Goal: Task Accomplishment & Management: Use online tool/utility

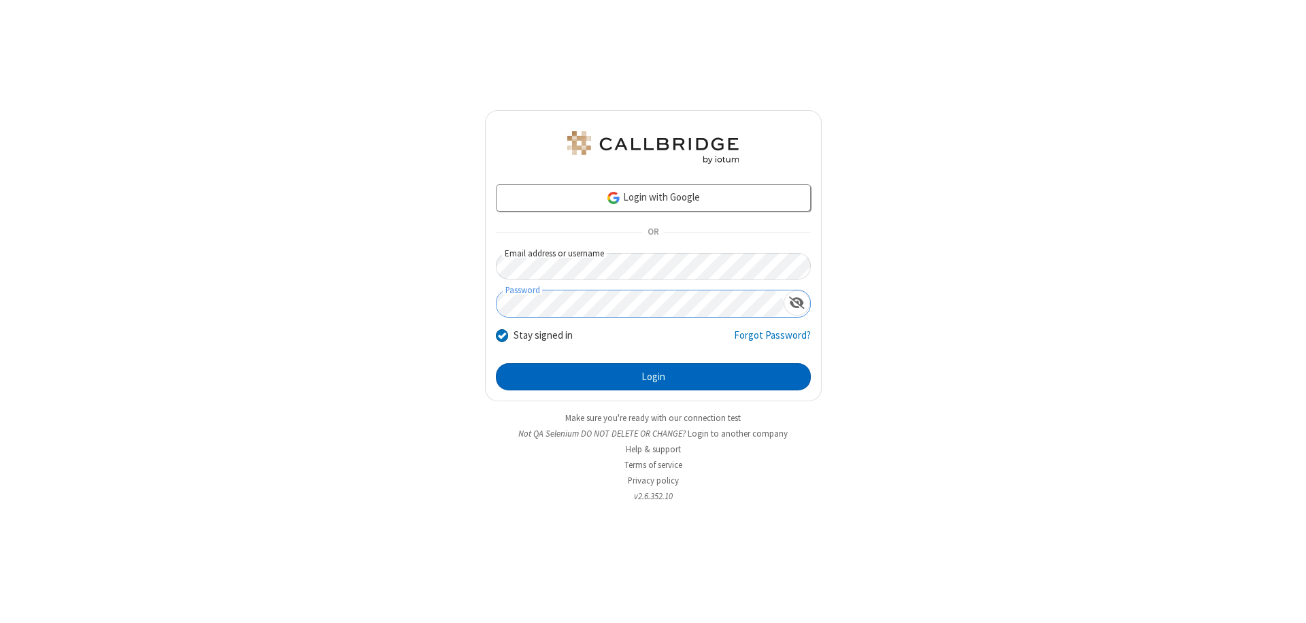
click at [653, 377] on button "Login" at bounding box center [653, 376] width 315 height 27
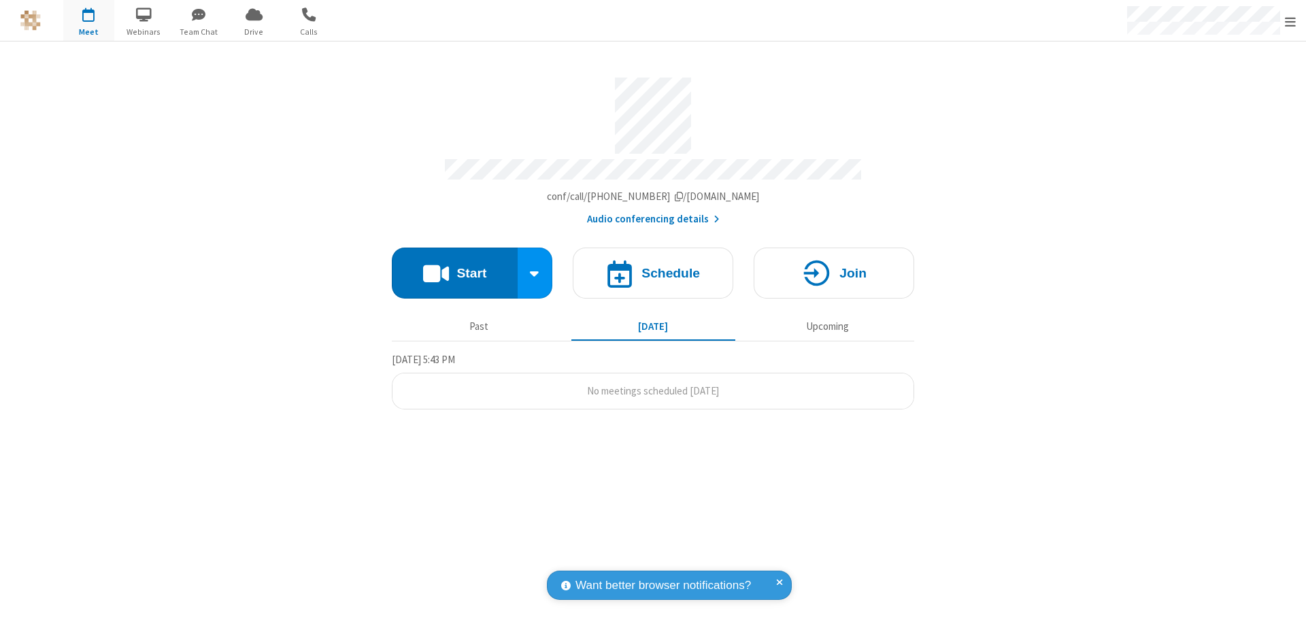
click at [454, 267] on button "Start" at bounding box center [455, 273] width 126 height 51
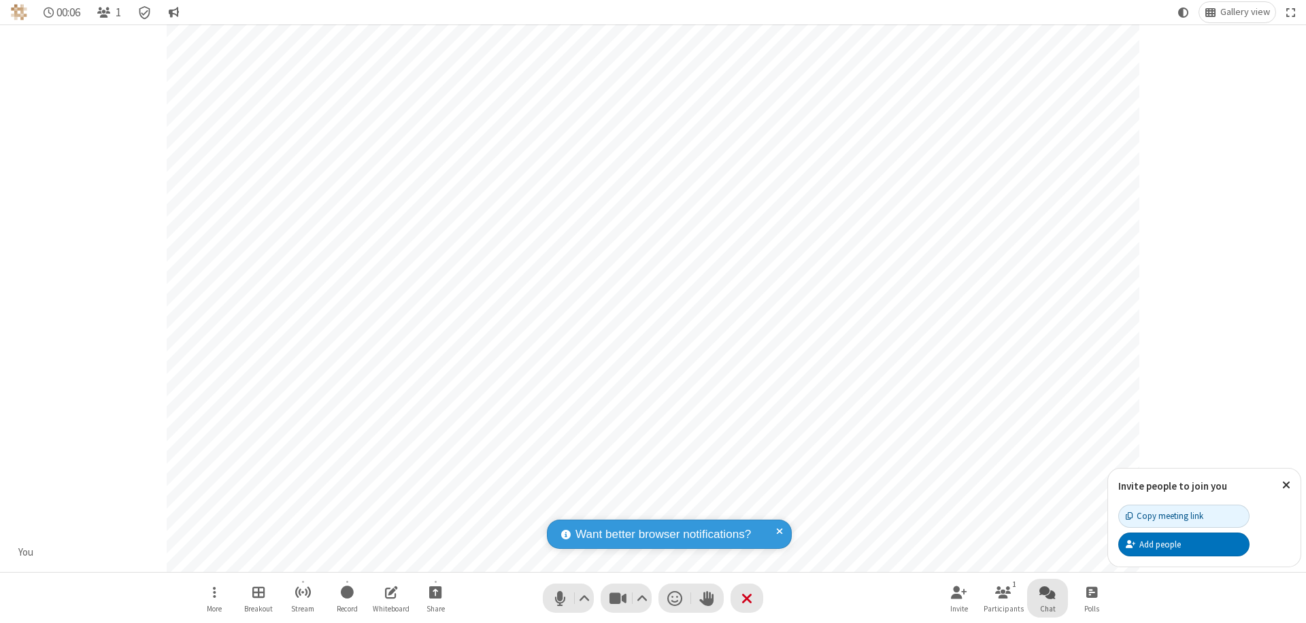
click at [1047, 592] on span "Open chat" at bounding box center [1047, 591] width 16 height 17
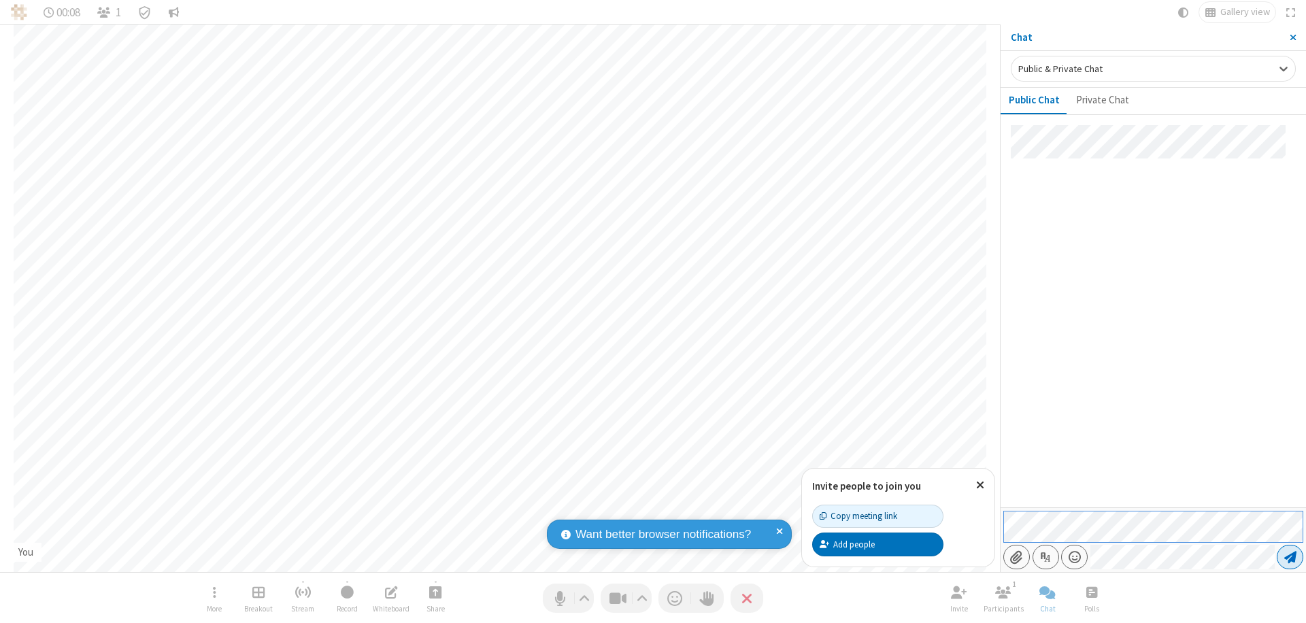
click at [1289, 557] on span "Send message" at bounding box center [1290, 557] width 12 height 14
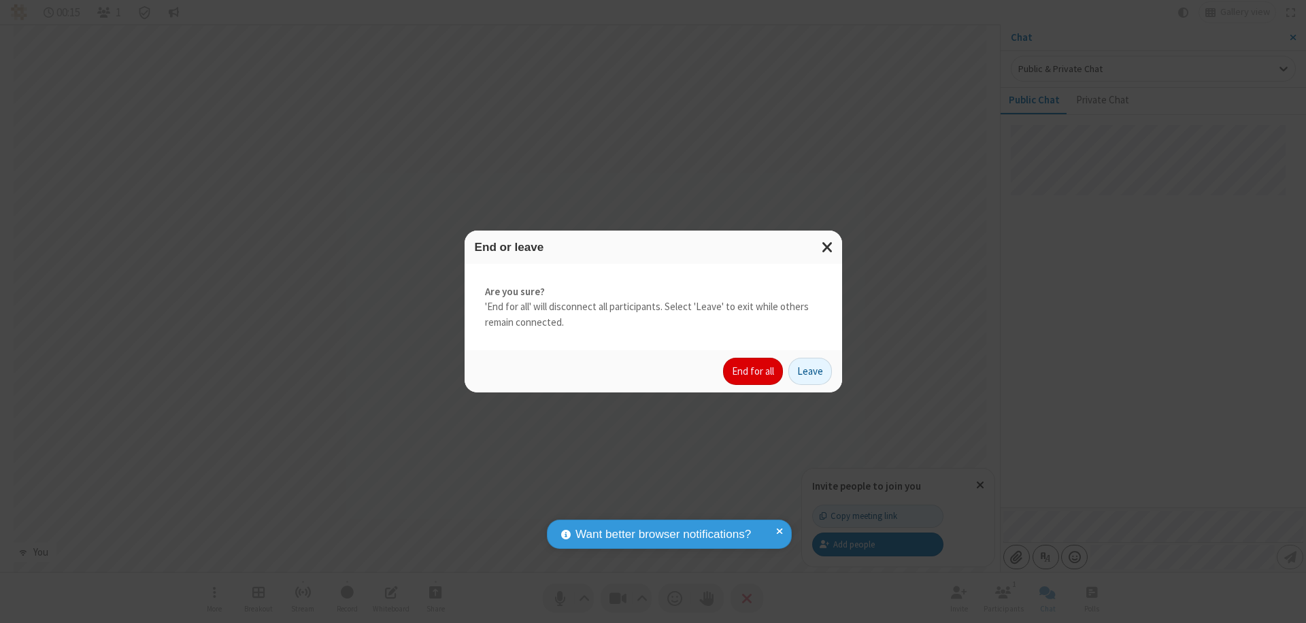
click at [753, 371] on button "End for all" at bounding box center [753, 371] width 60 height 27
